Goal: Task Accomplishment & Management: Manage account settings

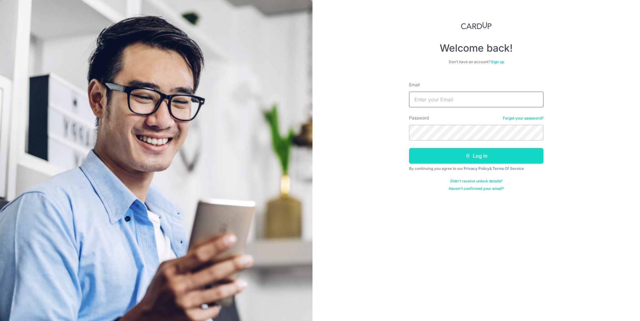
type input "[EMAIL_ADDRESS][DOMAIN_NAME]"
click at [473, 159] on button "Log in" at bounding box center [476, 156] width 134 height 16
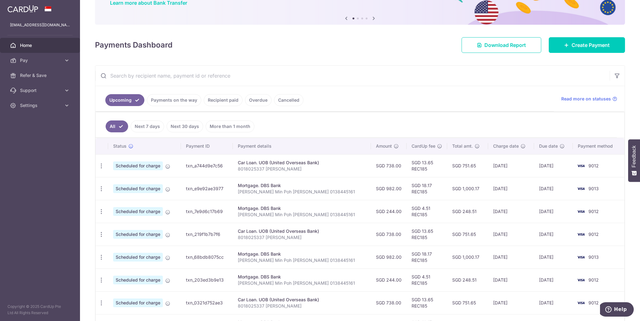
scroll to position [63, 0]
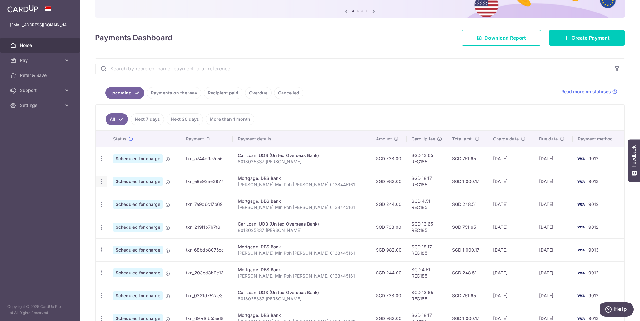
click at [101, 178] on icon "button" at bounding box center [101, 181] width 7 height 7
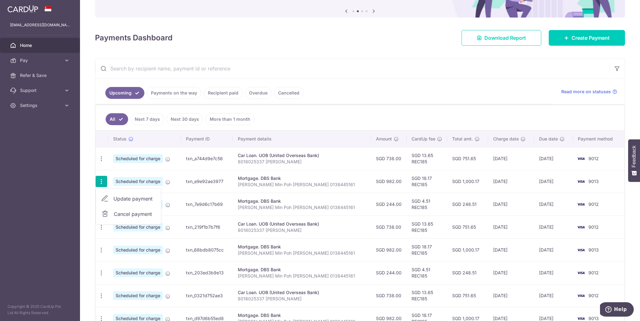
click at [125, 199] on span "Update payment" at bounding box center [135, 199] width 43 height 8
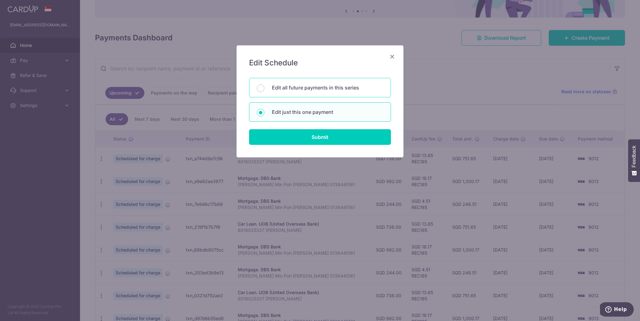
click at [333, 86] on p "Edit all future payments in this series" at bounding box center [327, 88] width 111 height 8
click at [265, 86] on input "Edit all future payments in this series" at bounding box center [261, 88] width 8 height 8
radio input "true"
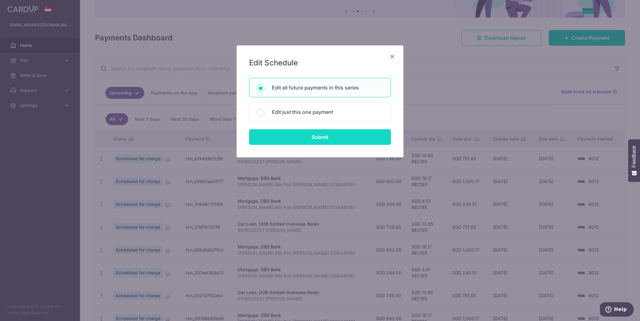
click at [343, 134] on input "Submit" at bounding box center [320, 137] width 142 height 16
radio input "true"
type input "982.00"
type input "Ng Jian Min Poh Gim Chen 0138445161"
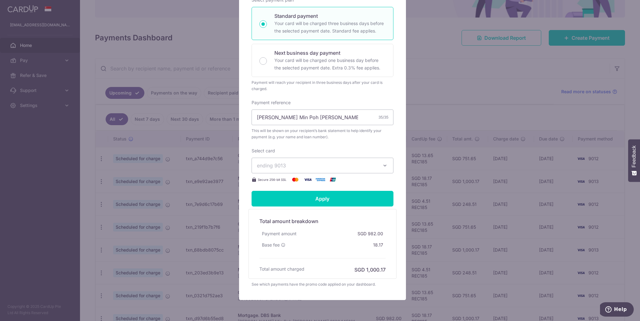
scroll to position [125, 0]
click at [379, 166] on button "ending 9013" at bounding box center [323, 165] width 142 height 16
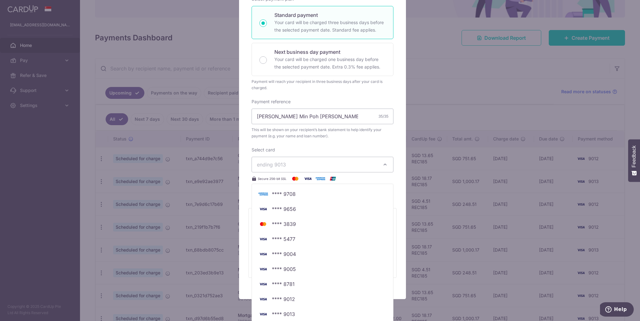
click at [453, 103] on div "Edit payment By clicking apply, you will make changes to all 4 payments to DBS …" at bounding box center [320, 160] width 640 height 321
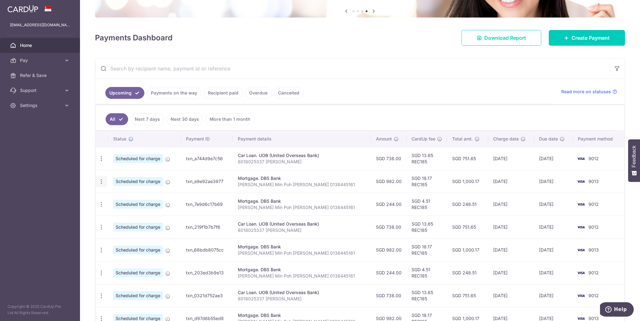
click at [104, 178] on icon "button" at bounding box center [101, 181] width 7 height 7
click at [130, 195] on span "Update payment" at bounding box center [135, 199] width 43 height 8
radio input "true"
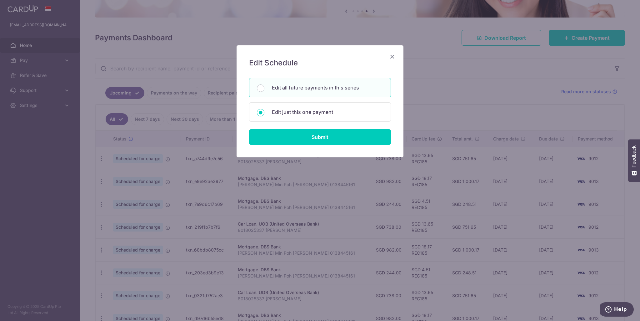
click at [324, 89] on p "Edit all future payments in this series" at bounding box center [327, 88] width 111 height 8
click at [265, 89] on input "Edit all future payments in this series" at bounding box center [261, 88] width 8 height 8
radio input "true"
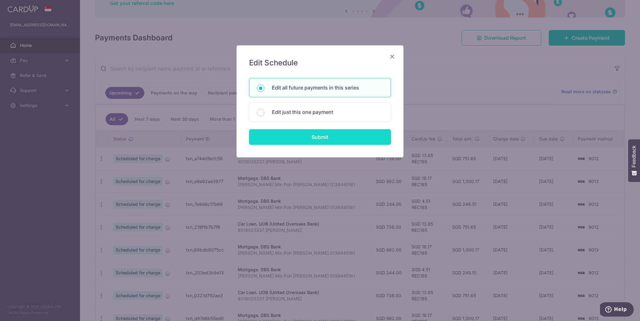
click at [323, 137] on input "Submit" at bounding box center [320, 137] width 142 height 16
radio input "true"
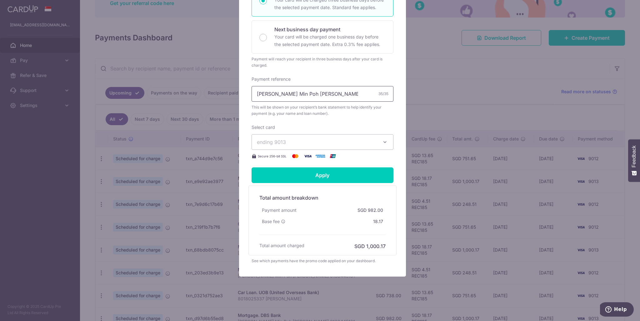
scroll to position [23, 0]
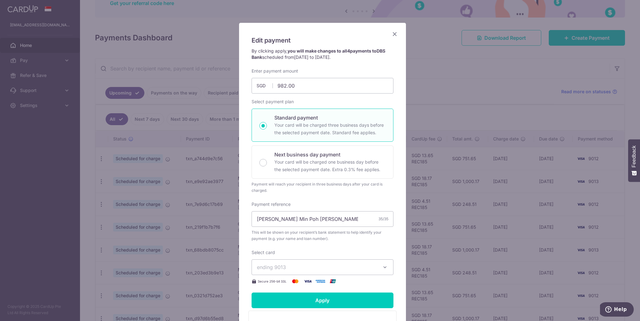
click at [392, 35] on icon "Close" at bounding box center [395, 34] width 8 height 8
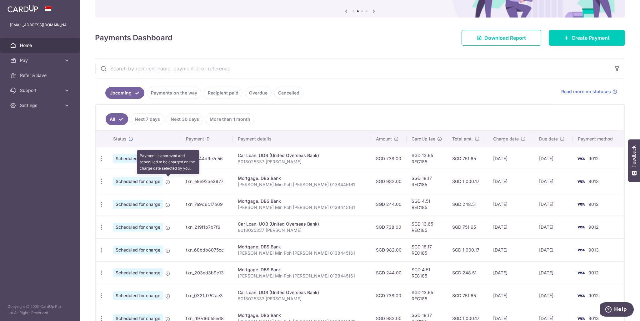
click at [167, 178] on span at bounding box center [167, 180] width 5 height 5
click at [103, 179] on icon "button" at bounding box center [101, 181] width 7 height 7
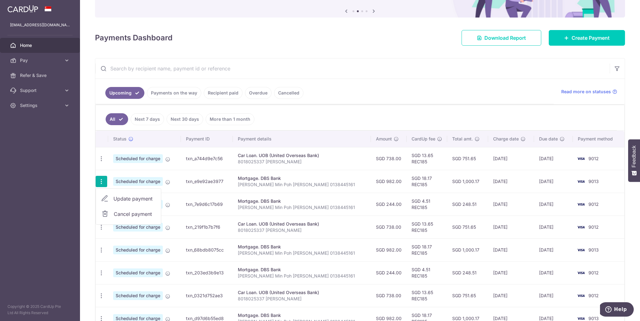
click at [120, 198] on span "Update payment" at bounding box center [135, 199] width 43 height 8
radio input "true"
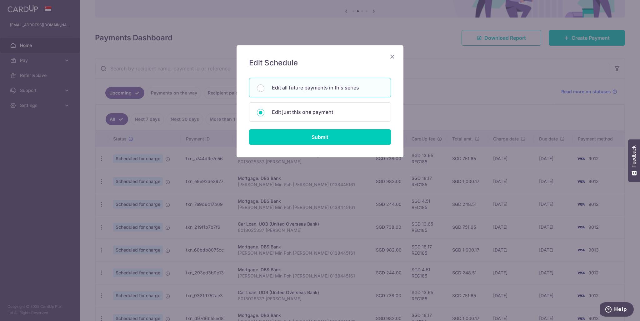
click at [343, 85] on p "Edit all future payments in this series" at bounding box center [327, 88] width 111 height 8
click at [265, 85] on input "Edit all future payments in this series" at bounding box center [261, 88] width 8 height 8
radio input "true"
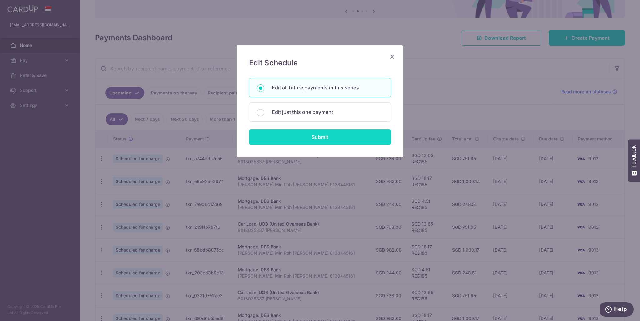
click at [328, 137] on input "Submit" at bounding box center [320, 137] width 142 height 16
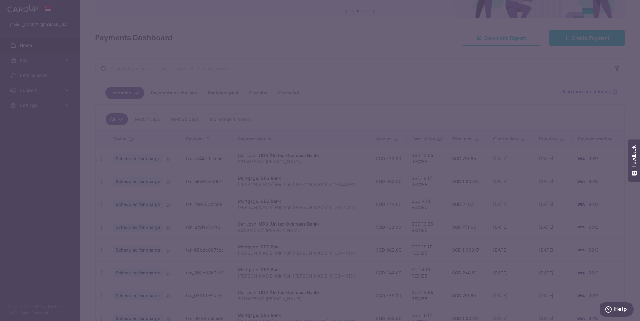
radio input "true"
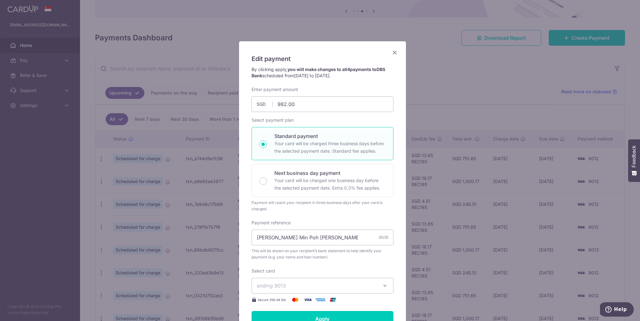
scroll to position [0, 0]
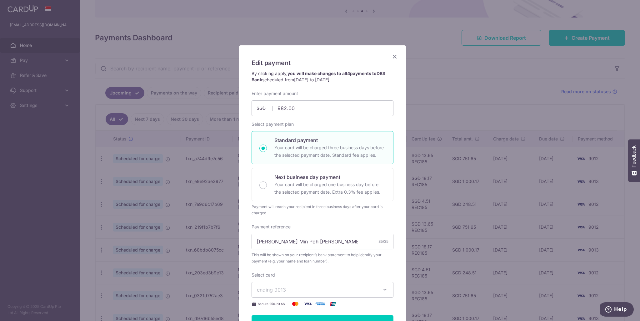
click at [445, 73] on div "Edit payment By clicking apply, you will make changes to all 4 payments to DBS …" at bounding box center [320, 160] width 640 height 321
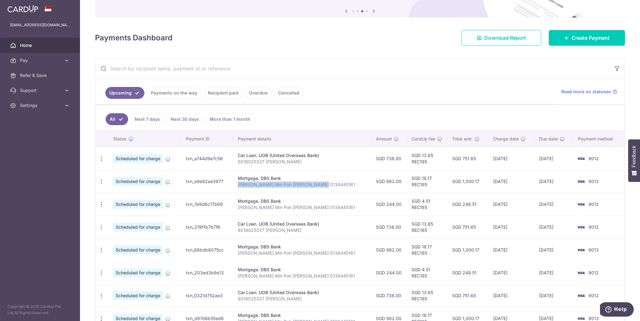
drag, startPoint x: 249, startPoint y: 184, endPoint x: 334, endPoint y: 184, distance: 84.7
click at [334, 184] on td "Mortgage. DBS Bank Ng Jian Min Poh Gim Chen 0138445161" at bounding box center [302, 181] width 138 height 23
copy p "Ng Jian Min Poh Gim Chen 0138445161"
